Goal: Book appointment/travel/reservation

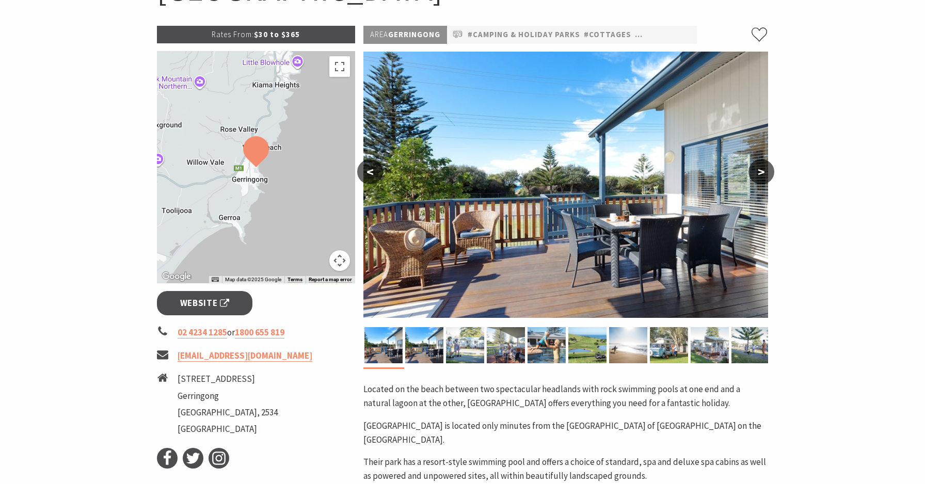
scroll to position [139, 0]
click at [186, 303] on span "Website" at bounding box center [205, 304] width 50 height 14
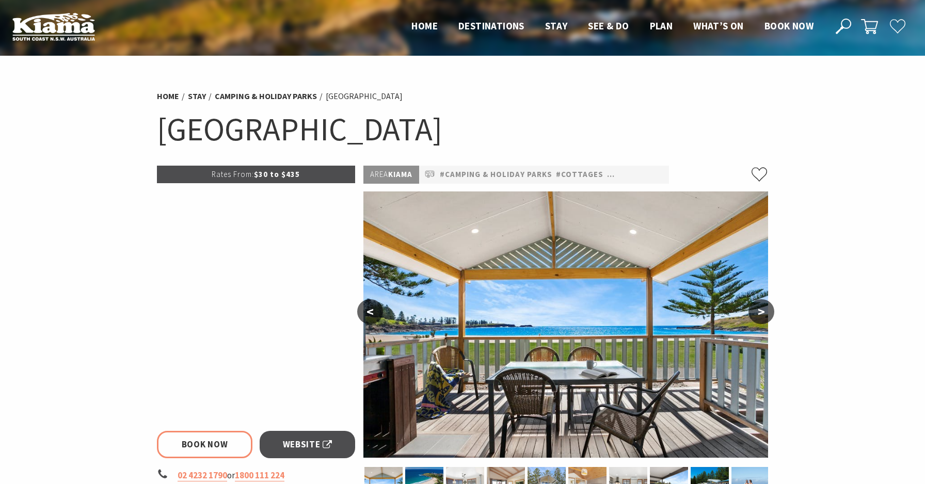
select select "3"
select select "2"
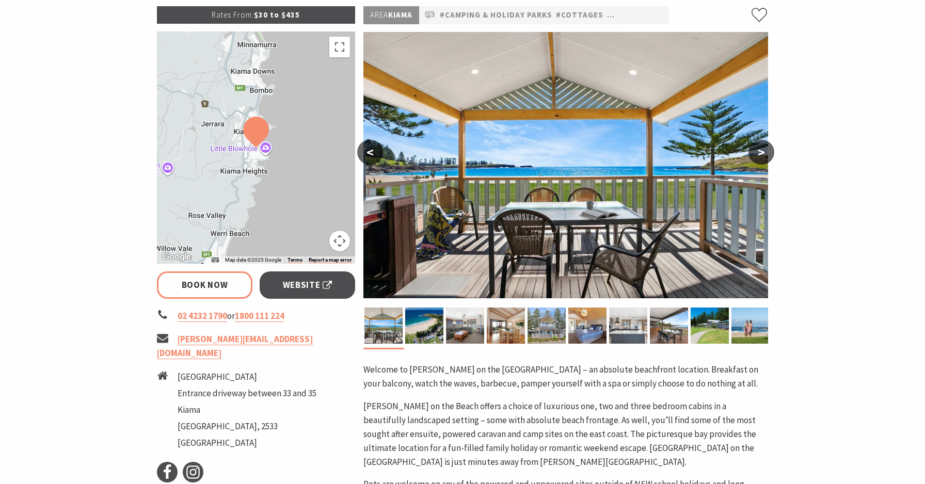
scroll to position [161, 0]
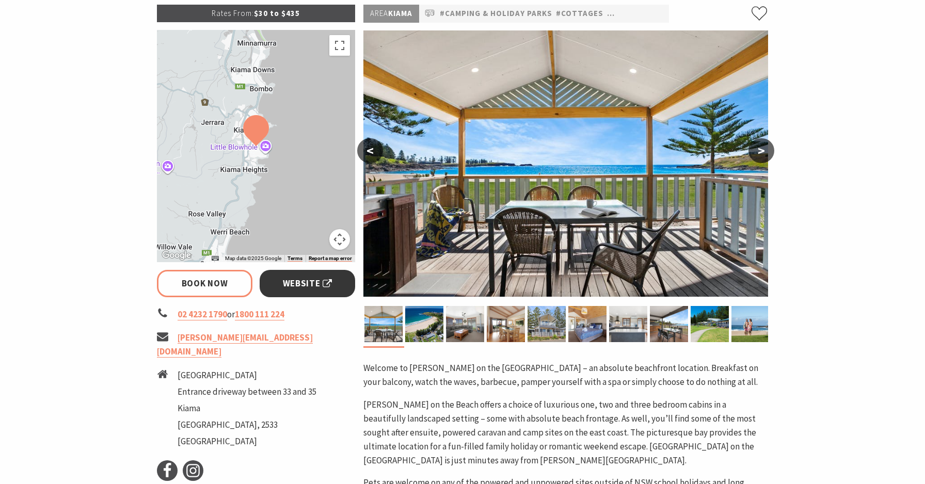
click at [316, 286] on span "Website" at bounding box center [308, 284] width 50 height 14
select select "3"
